Goal: Task Accomplishment & Management: Manage account settings

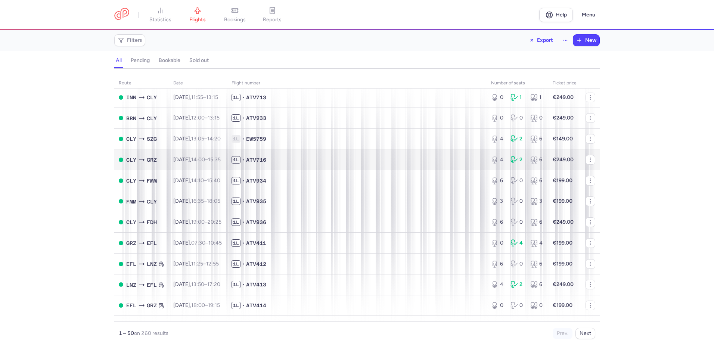
scroll to position [821, 0]
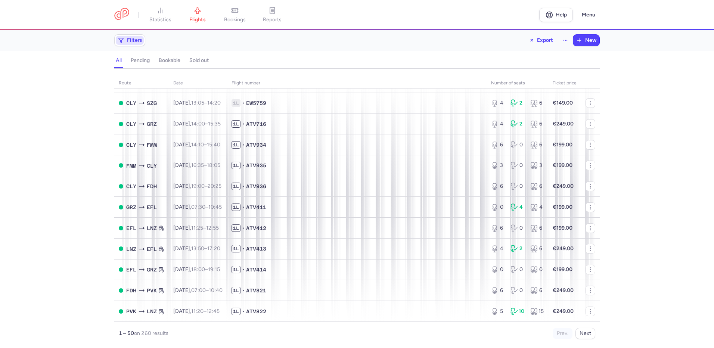
click at [134, 43] on span "Filters" at bounding box center [134, 40] width 15 height 6
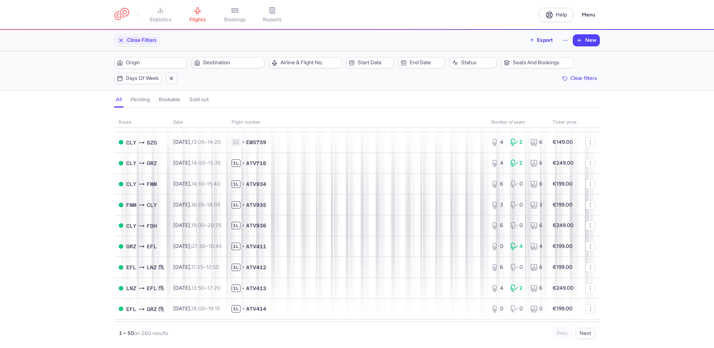
scroll to position [0, 0]
click at [144, 61] on span "Origin" at bounding box center [155, 63] width 59 height 6
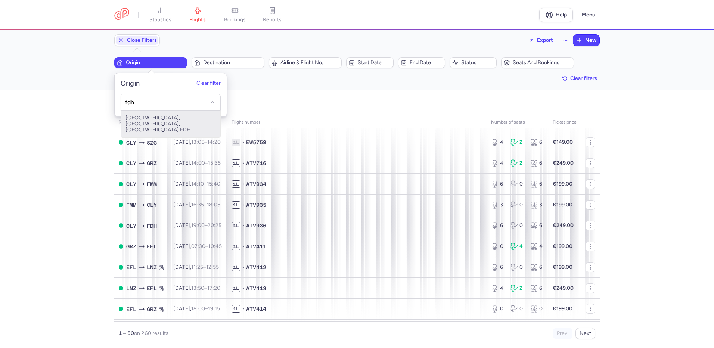
click at [156, 118] on span "[GEOGRAPHIC_DATA], [GEOGRAPHIC_DATA], [GEOGRAPHIC_DATA] FDH" at bounding box center [170, 124] width 99 height 27
type input "fdh"
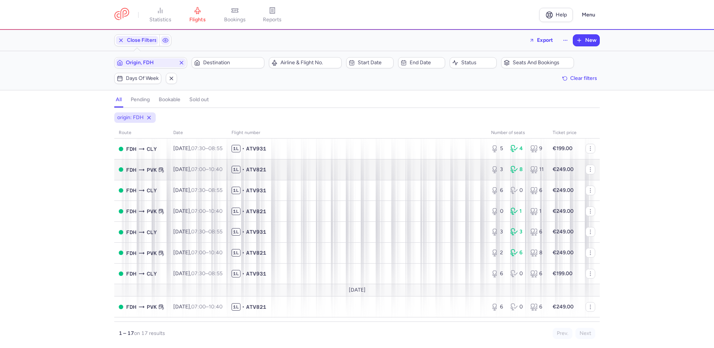
scroll to position [133, 0]
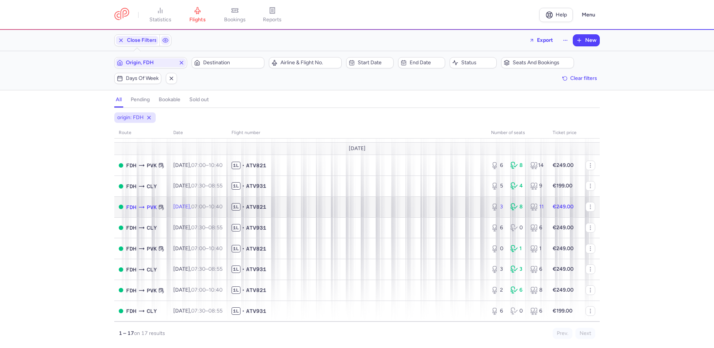
click at [204, 203] on td "[DATE] 07:00 – 10:40 +0" at bounding box center [198, 207] width 58 height 21
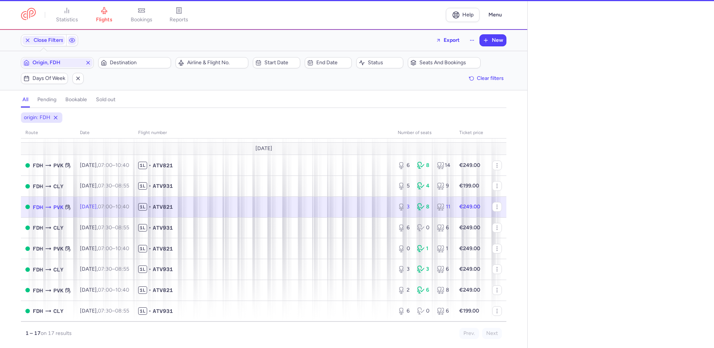
select select "days"
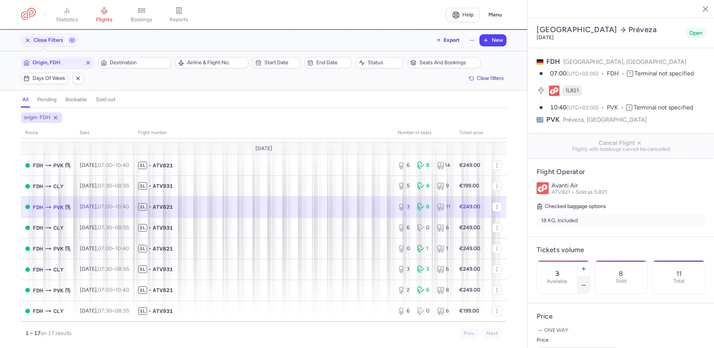
click at [590, 277] on button "button" at bounding box center [584, 285] width 12 height 16
type input "0"
click at [569, 332] on span "Save changes" at bounding box center [561, 333] width 37 height 7
